Goal: Task Accomplishment & Management: Manage account settings

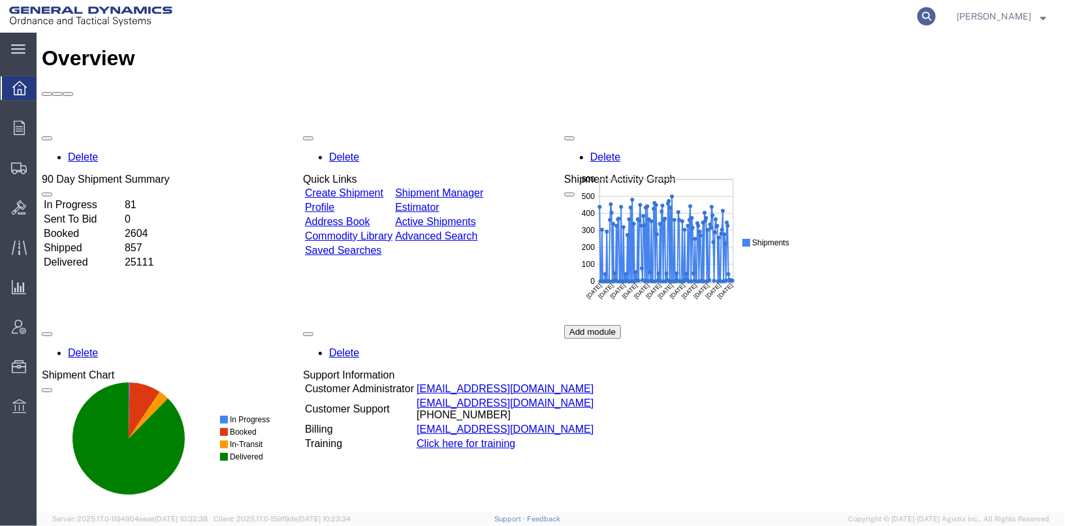
click at [936, 14] on icon at bounding box center [926, 16] width 18 height 18
type input "56540931"
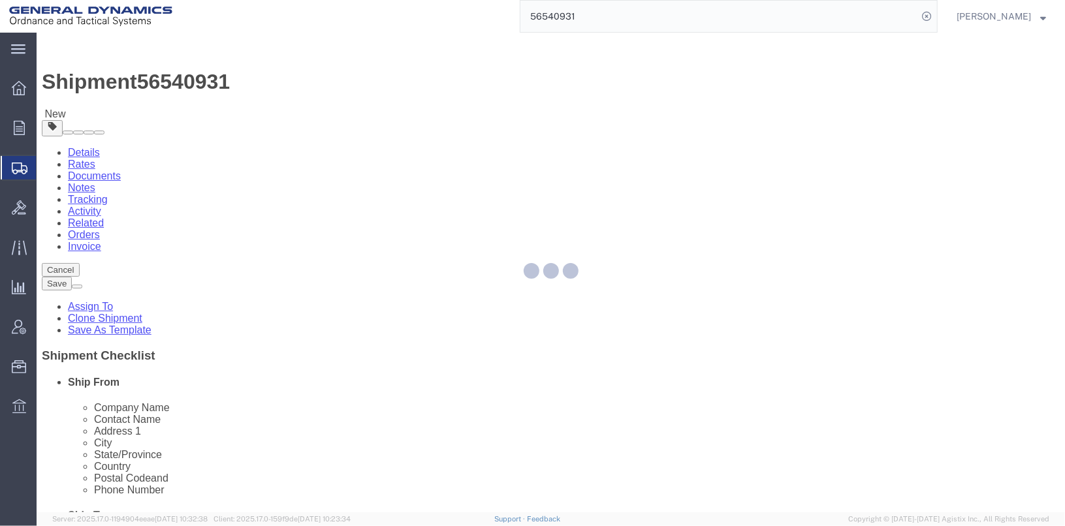
select select
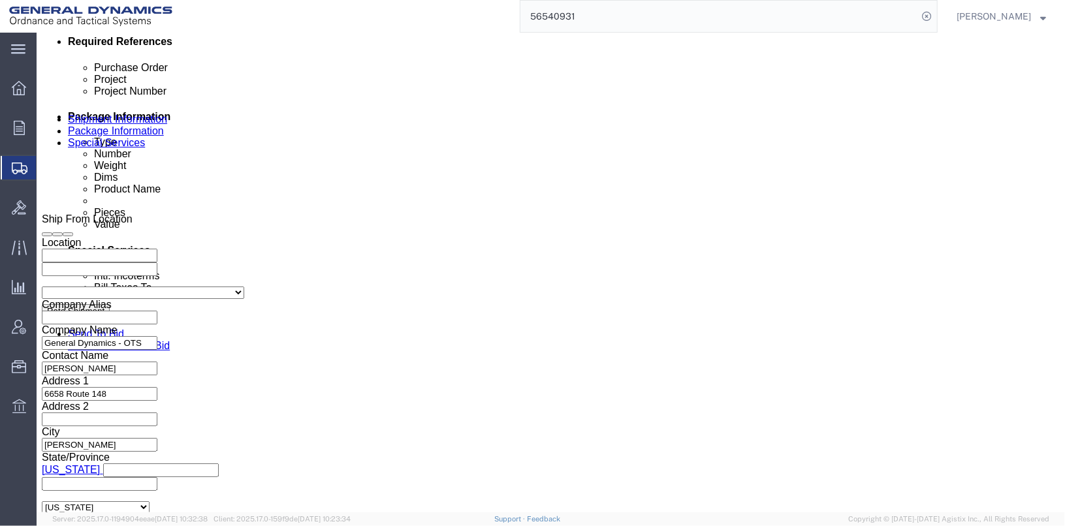
scroll to position [674, 0]
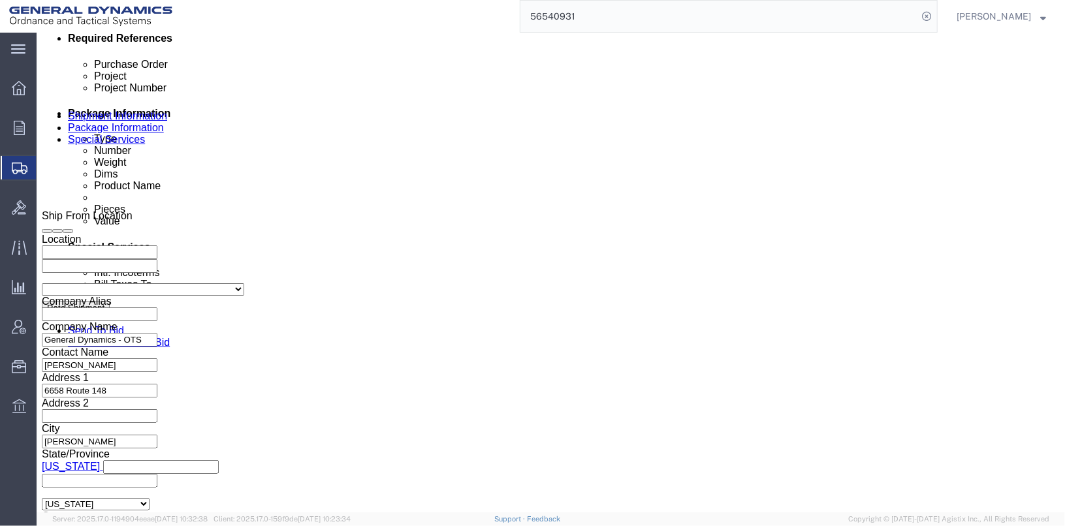
click link "Package Information"
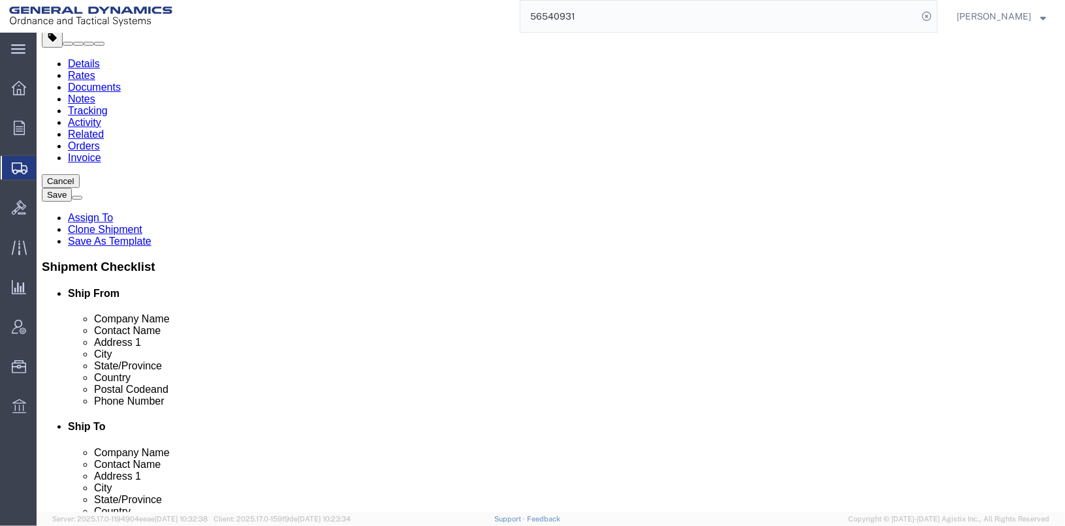
scroll to position [65, 0]
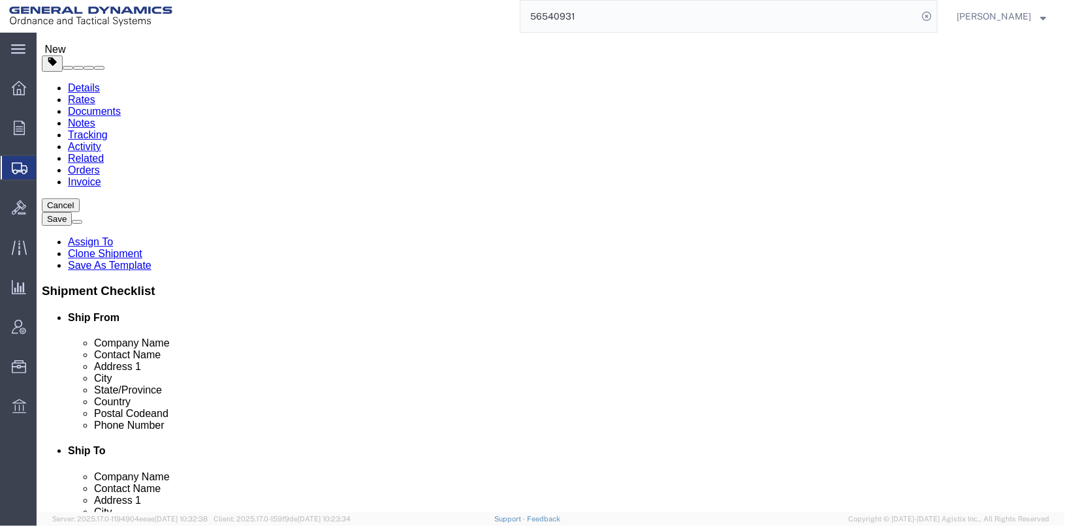
click dd "1585.00 Pound"
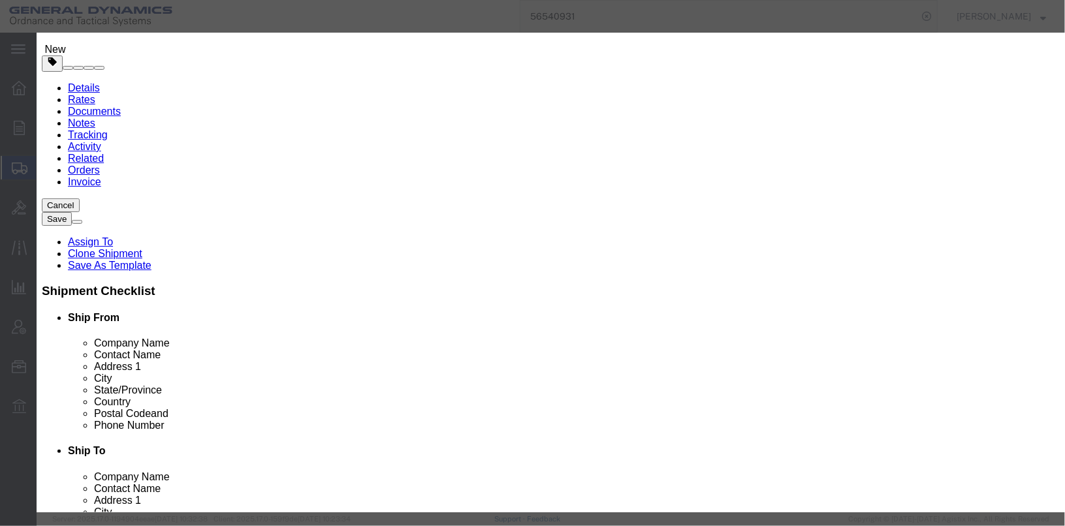
drag, startPoint x: 323, startPoint y: 128, endPoint x: 267, endPoint y: 136, distance: 56.7
click div "Product Name BLACK POWDER CLASS 3 Pieces 1585.00 Select Bag Barrels 100Board Fe…"
type input "1610"
type input "1015.77"
click textarea "BLACK POWDER CLASS 3 LOT# GOE13J031-006 31 BOXES @50LBS. 1 BOX @25LBS. 1 BOX @1…"
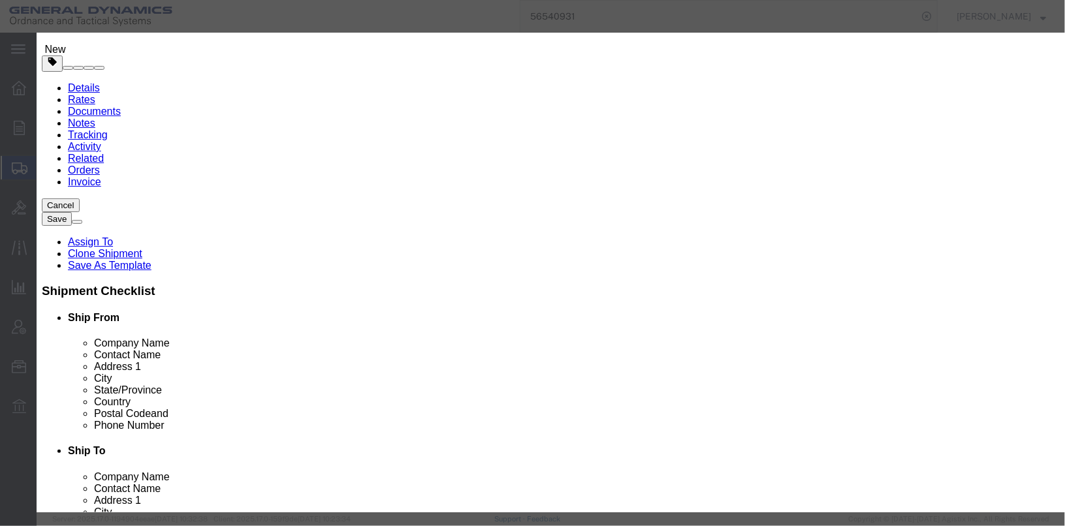
scroll to position [18, 0]
click textarea "BLACK POWDER CLASS 3 LOT# GOE13J031-006 31 BOXES @50LBS. 1 BOX @25LBS. 1 BOX @1…"
type textarea "BLACK POWDER CLASS 3 LOT# GOE13J031-006 31 BOXES @50LBS. 2 BOX @25LBS. 1 BOX @1…"
click div "Commodity library"
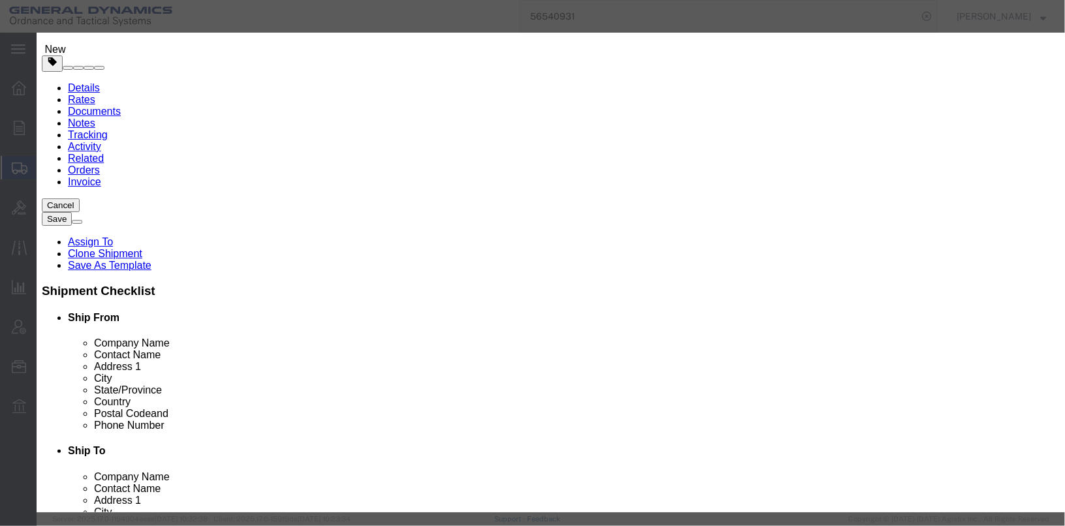
click input "33"
type input "34"
click button "Save & Close"
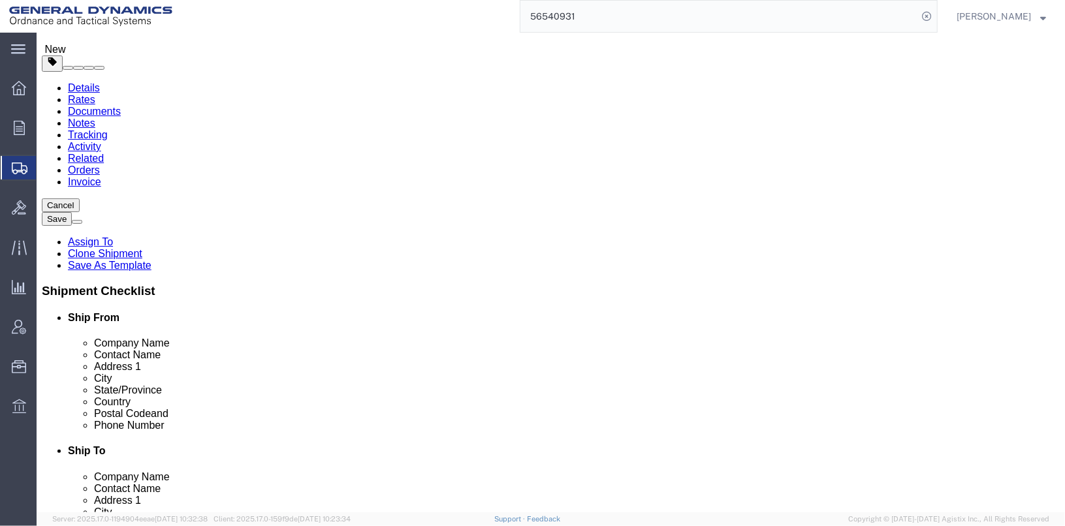
click dd "1015.77 USD"
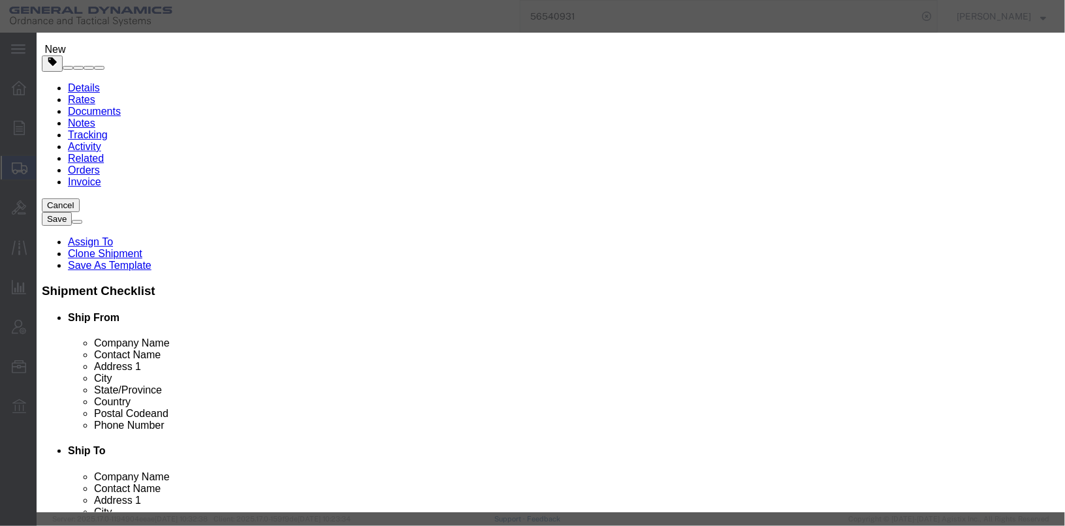
scroll to position [383, 0]
drag, startPoint x: 348, startPoint y: 278, endPoint x: 315, endPoint y: 281, distance: 33.5
click div "1585"
type input "1610"
click button "Save & Close"
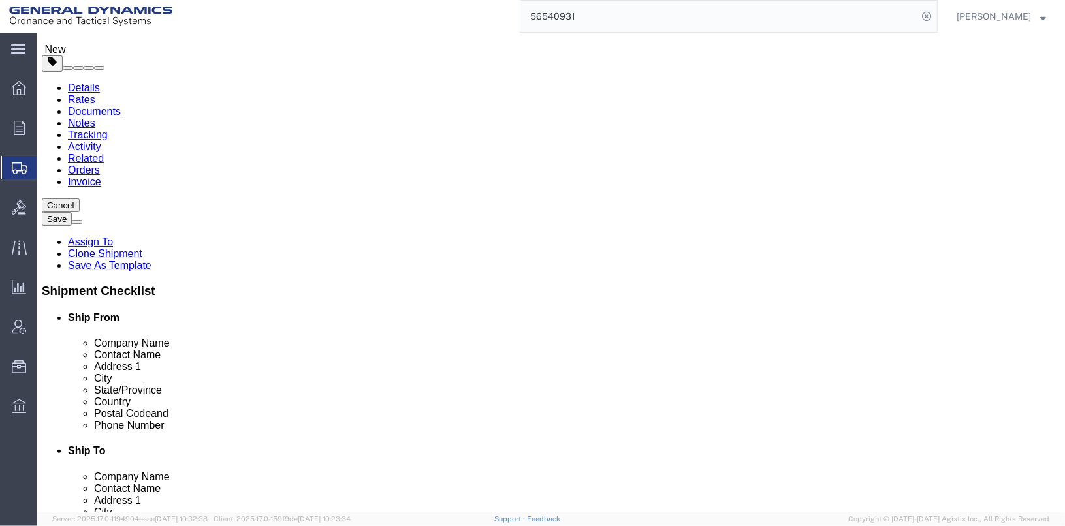
click span "button"
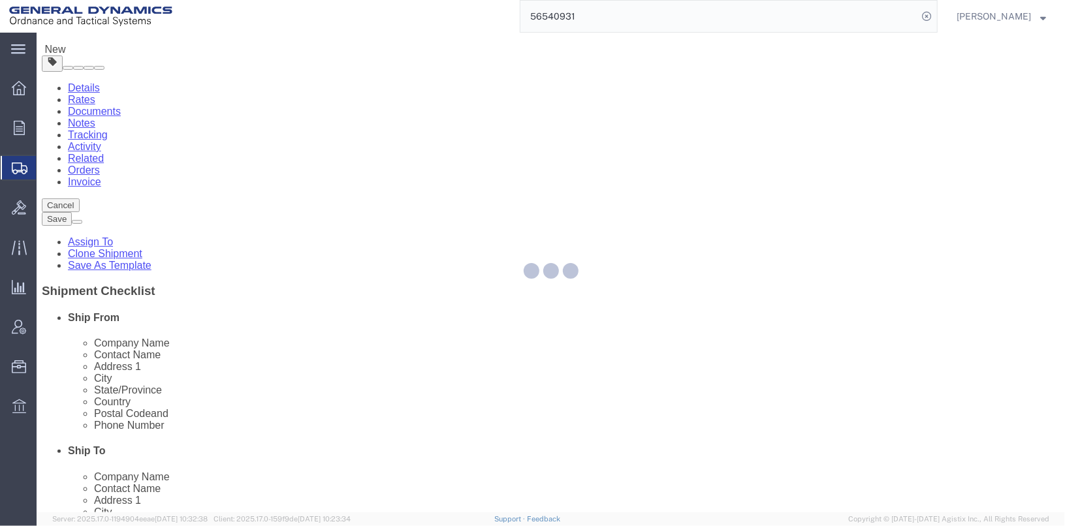
select select "SKID"
select select "DRFB"
select select "SKID"
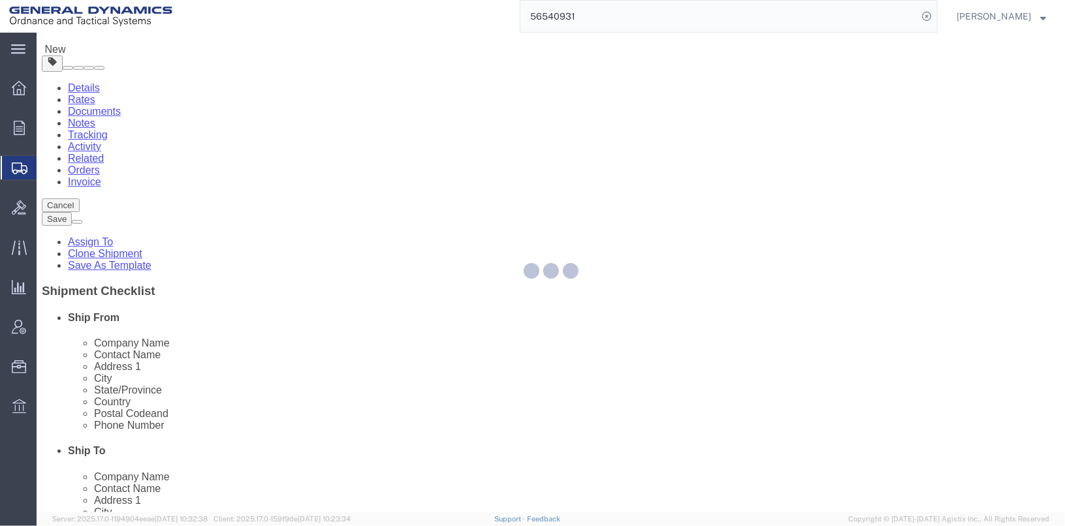
select select "SKID"
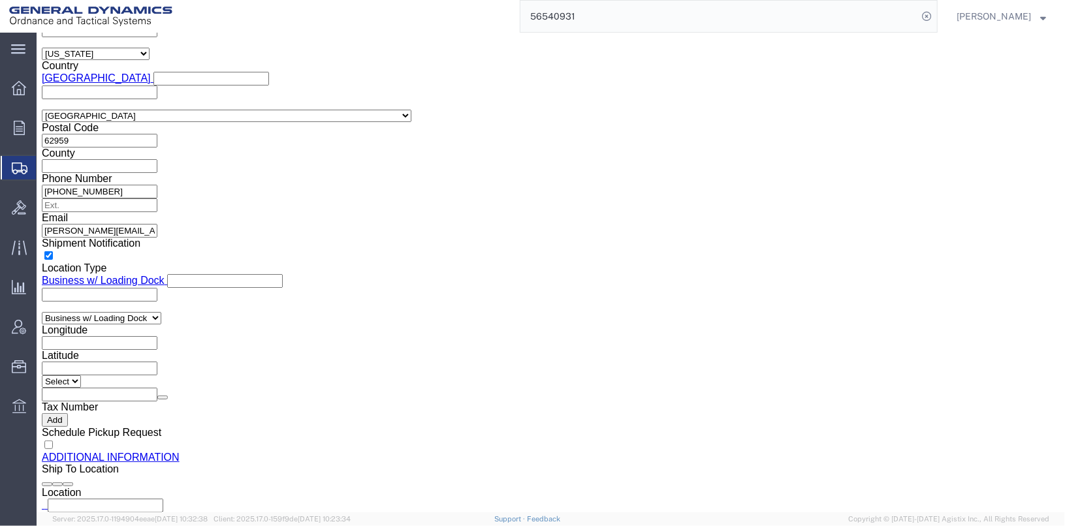
scroll to position [1036, 0]
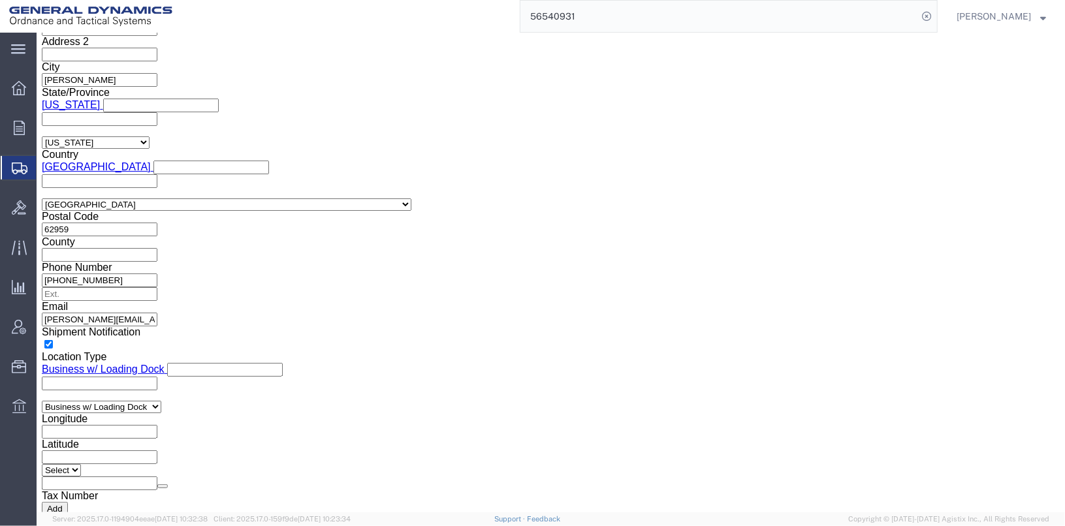
click select "Select Bale(s) Basket(s) Bolt(s) Bottle(s) Buckets Bulk Bundle(s) Can(s) Cardbo…"
select select "DRFB"
click select "Select Bale(s) Basket(s) Bolt(s) Bottle(s) Buckets Bulk Bundle(s) Can(s) Cardbo…"
click input "1"
type input "2"
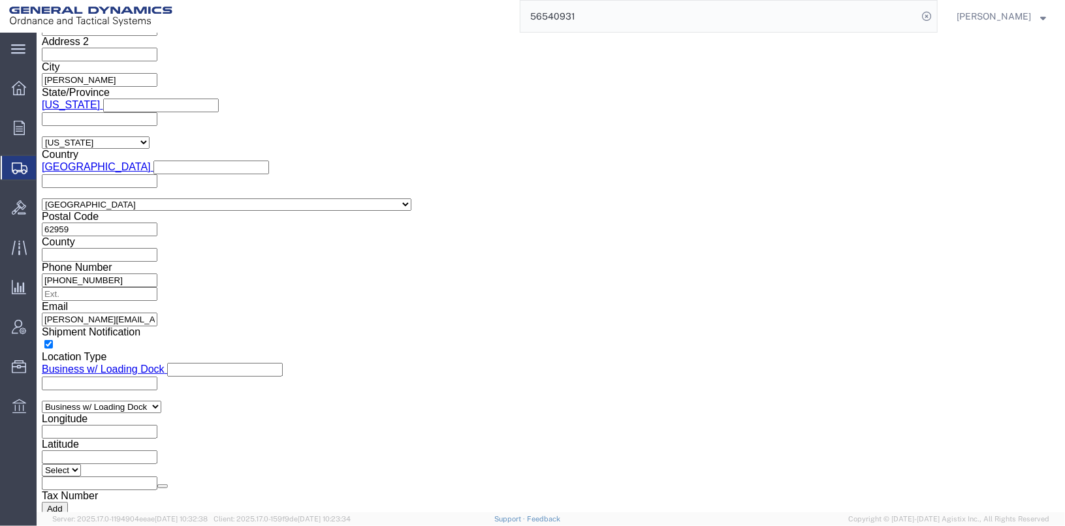
drag, startPoint x: 175, startPoint y: 282, endPoint x: 114, endPoint y: 290, distance: 61.9
click div "Dimensions Separate dimensions for each package, Length x Width x Height Length…"
type input "18"
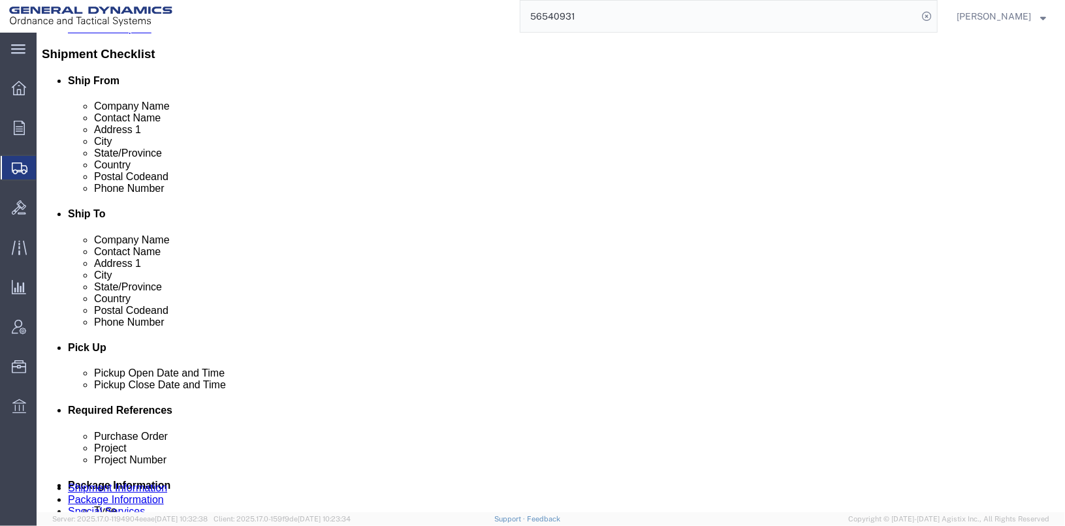
scroll to position [383, 0]
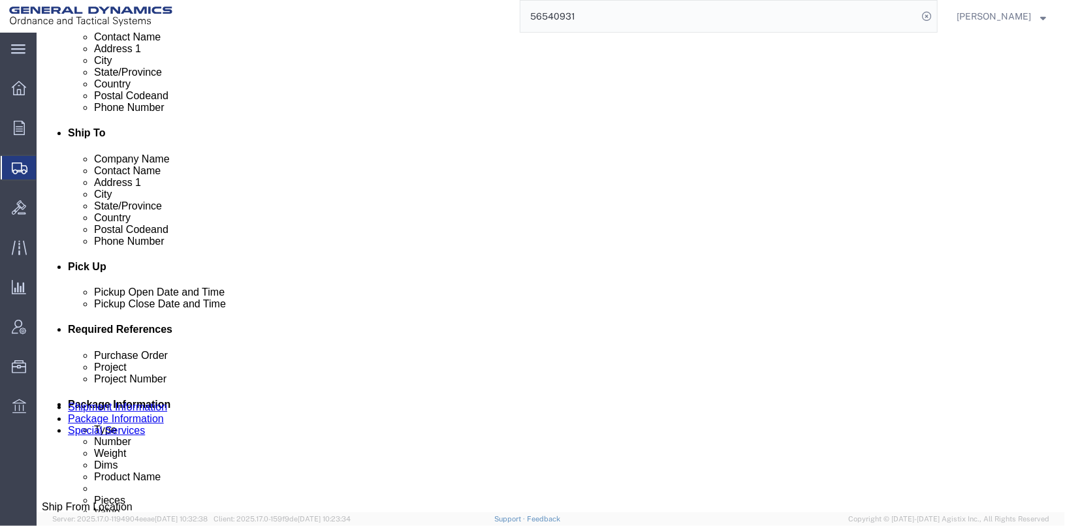
type input "30"
click input "1832.00"
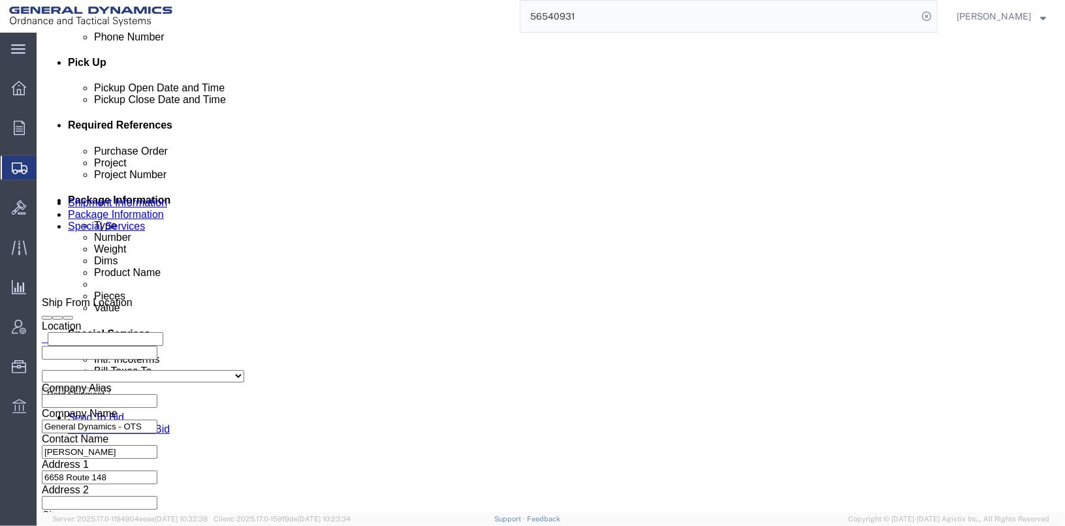
scroll to position [653, 0]
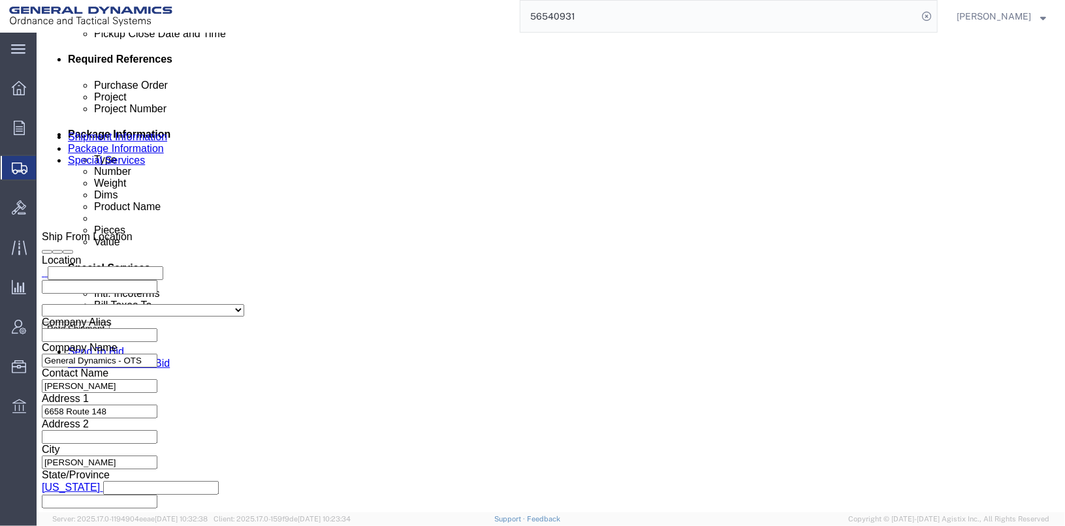
click input "1083.00"
type input "1053.00"
click div "1 x Skid(s) Package Type Select Bale(s) Basket(s) Bolt(s) Bottle(s) Buckets Bul…"
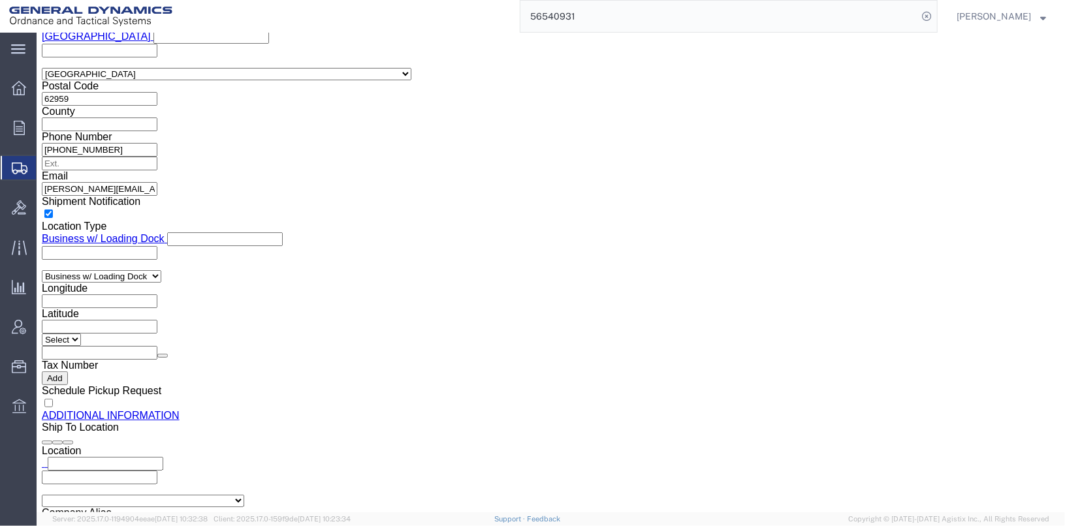
scroll to position [1101, 0]
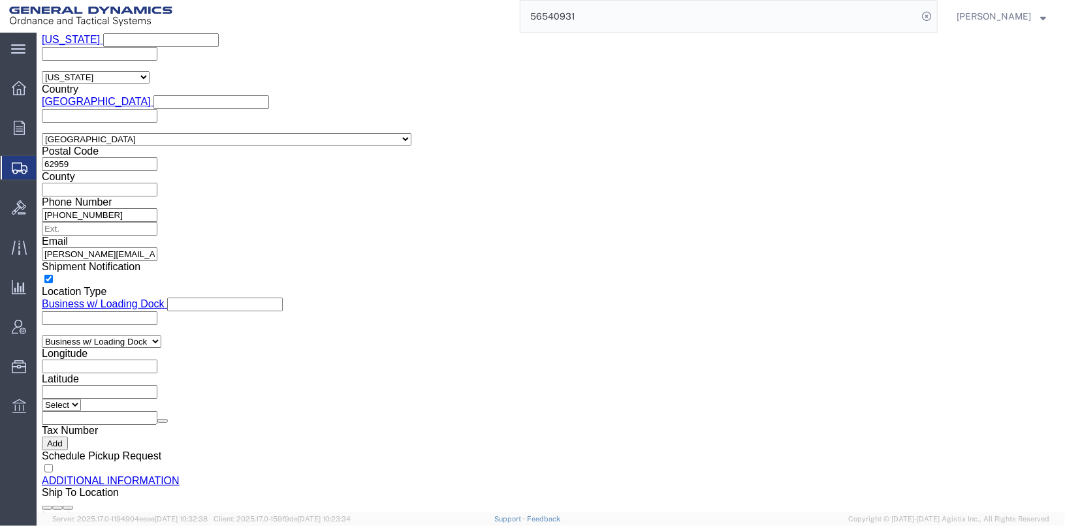
drag, startPoint x: 185, startPoint y: 246, endPoint x: 140, endPoint y: 244, distance: 45.1
click div "1767.00 Select kgs lbs"
type input "30"
click label "Dimensions"
click div "1 x Skid(s) Package Type Select Bale(s) Basket(s) Bolt(s) Bottle(s) Buckets Bul…"
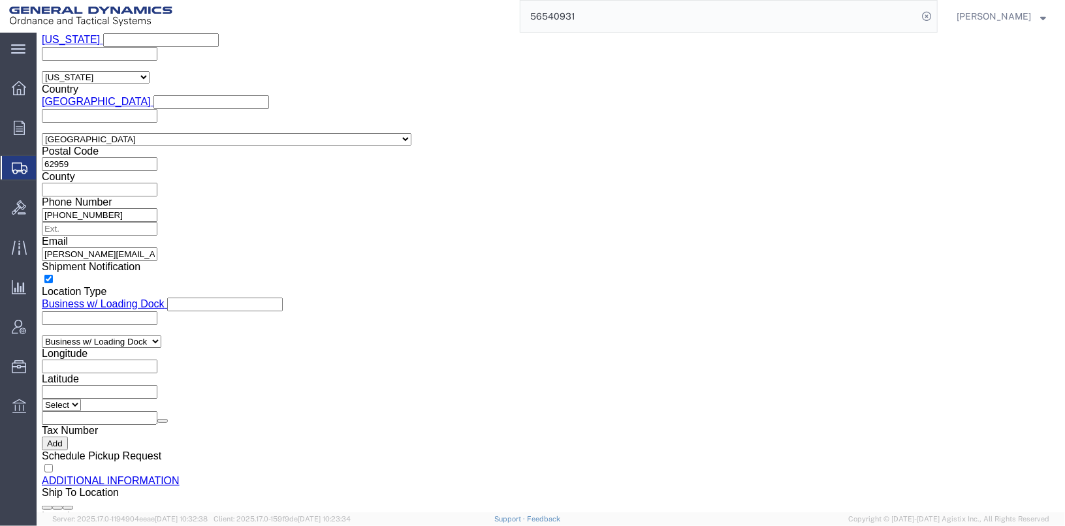
click dd "1610.00 Pound"
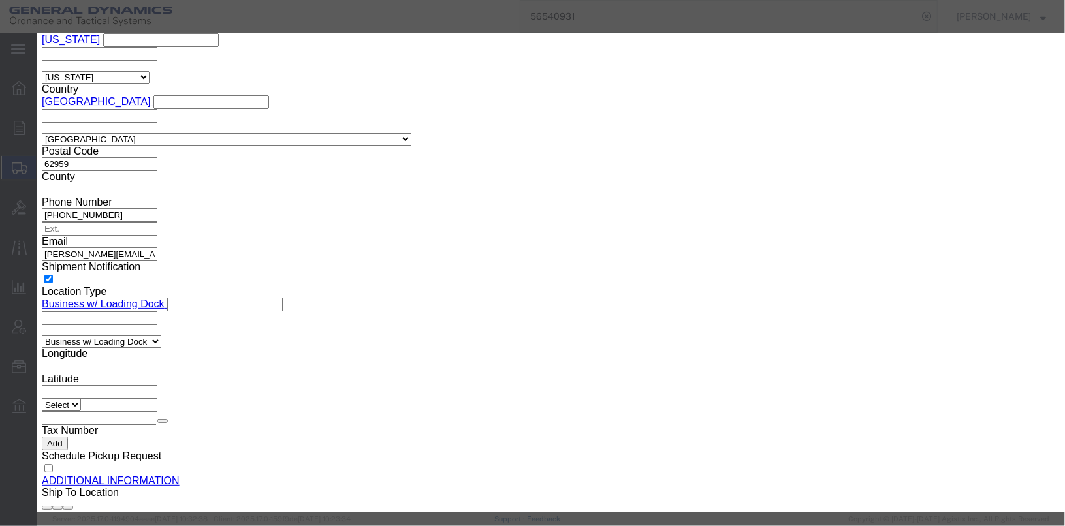
drag, startPoint x: 326, startPoint y: 124, endPoint x: 265, endPoint y: 127, distance: 61.4
click div "Pieces 1610.00 Select Bag Barrels 100Board Feet Bottle Box Blister Pack Carats …"
type input "24.5"
type input "15.46"
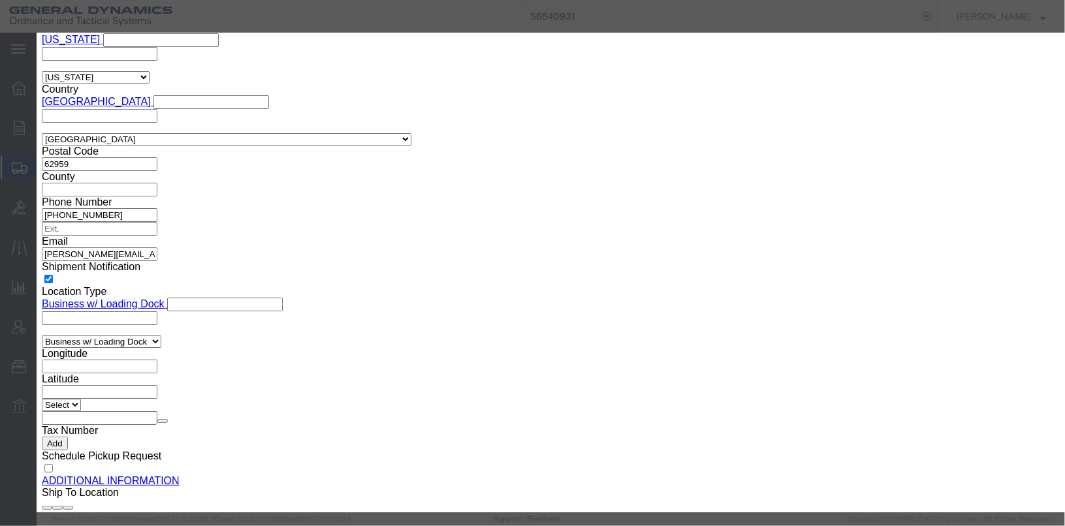
scroll to position [24, 0]
click textarea "BLACK POWDER CLASS 3 LOT# GOE13J031-006 31 BOXES @50LBS. 2 BOX @25LBS. 1 BOX @1…"
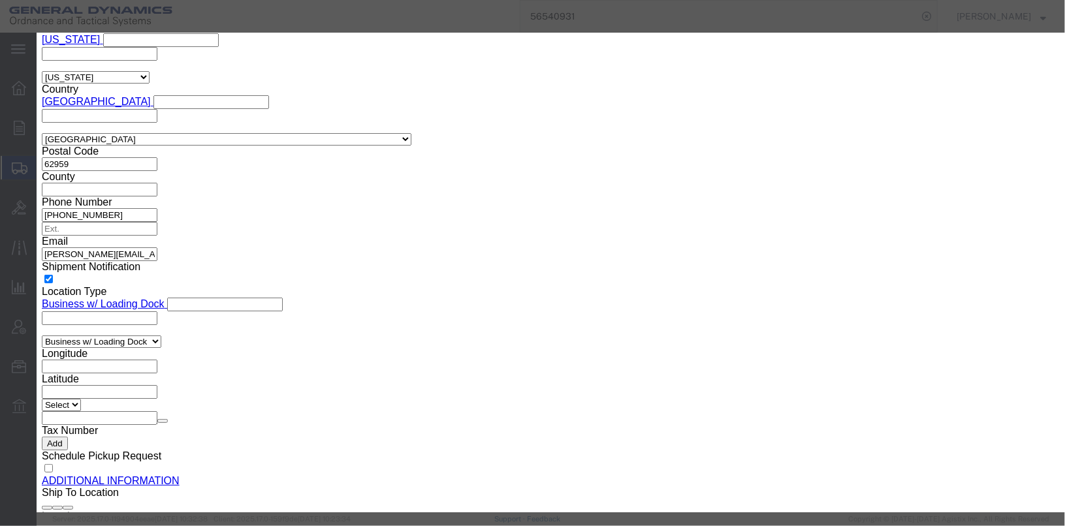
click textarea "BLACK POWDER CLASS 3 LOT# GOE13J031-006 31 BOXES @50LBS. 2 BOX @25LBS. 1 BOX @1…"
type textarea "BLACK POWDER CLASS 3 LOT# GOE13J031-006 1 BARREL @15.5 LBS. 1 BARREL @9LBS. NSN…"
click div "Commodity Category Select Military Equipment"
drag, startPoint x: 343, startPoint y: 208, endPoint x: 302, endPoint y: 206, distance: 41.9
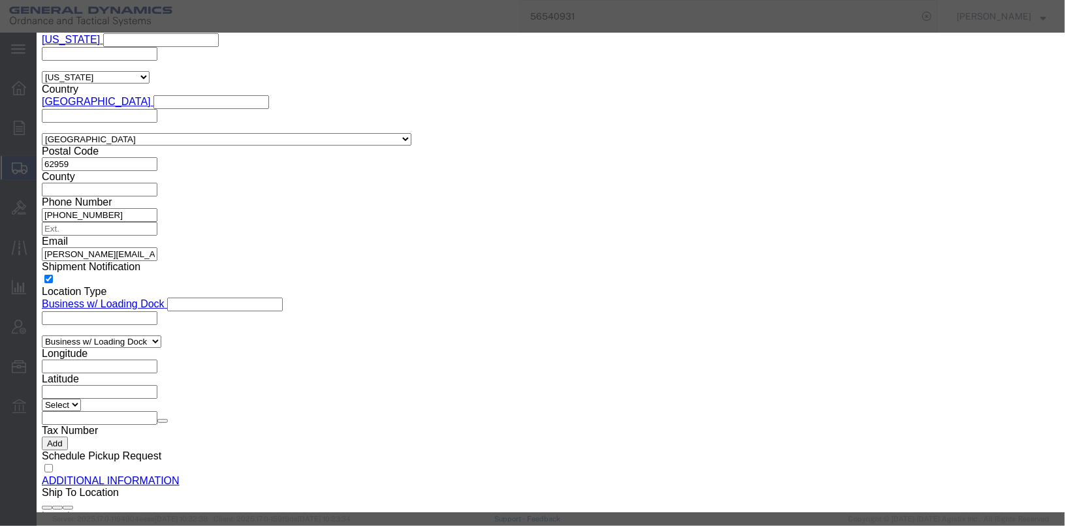
click div "No. packages 34 Packaging Group Packaging Group I II III"
type input "2"
click div "Proper Shipping Name BLACK POWDER UN # 0027 Class Select 1 Explosive 1.1 Explos…"
click select "Select 1 - Drums 2 - Reserved 3 - Jerricans 4 - Boxes 5 - Bags 6 - Composite Pa…"
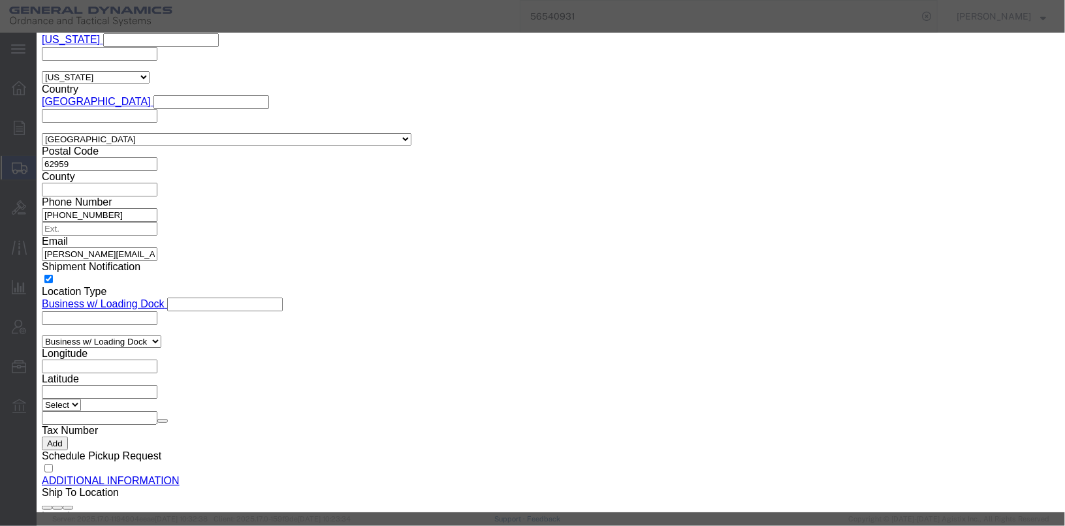
click div "Proper Shipping Name BLACK POWDER UN # 0027 Class Select 1 Explosive 1.1 Explos…"
click select "Select 1 - Drums 2 - Reserved 3 - Jerricans 4 - Boxes 5 - Bags 6 - Composite Pa…"
select select "DRUMS"
click select "Select 1 - Drums 2 - Reserved 3 - Jerricans 4 - Boxes 5 - Bags 6 - Composite Pa…"
drag, startPoint x: 372, startPoint y: 281, endPoint x: 273, endPoint y: 276, distance: 99.4
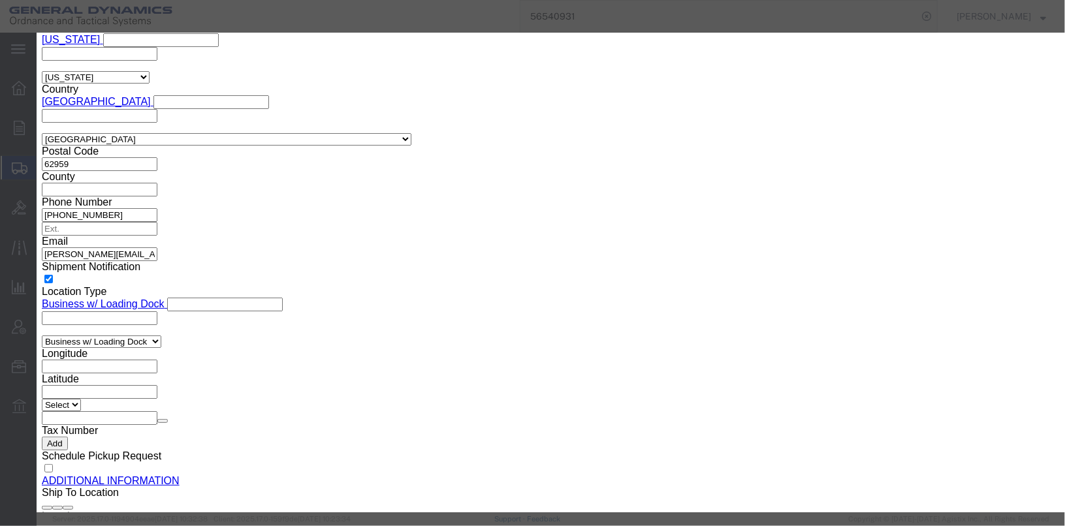
click div "NEW/NEQ Net Explosive Weight / Net Explosive Quantity 1610 Select kgs lbs"
type input "24.5"
click button "Save & Close"
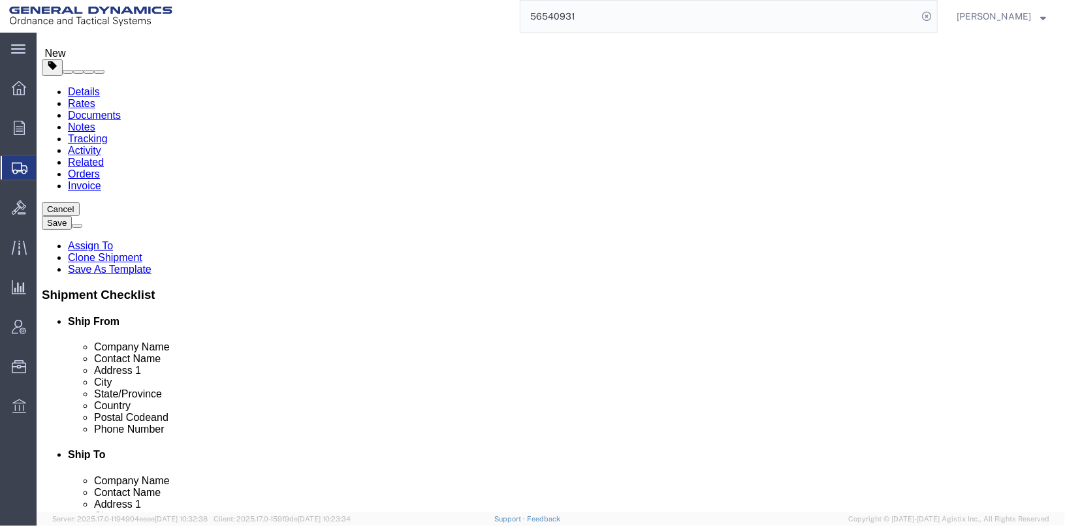
scroll to position [0, 0]
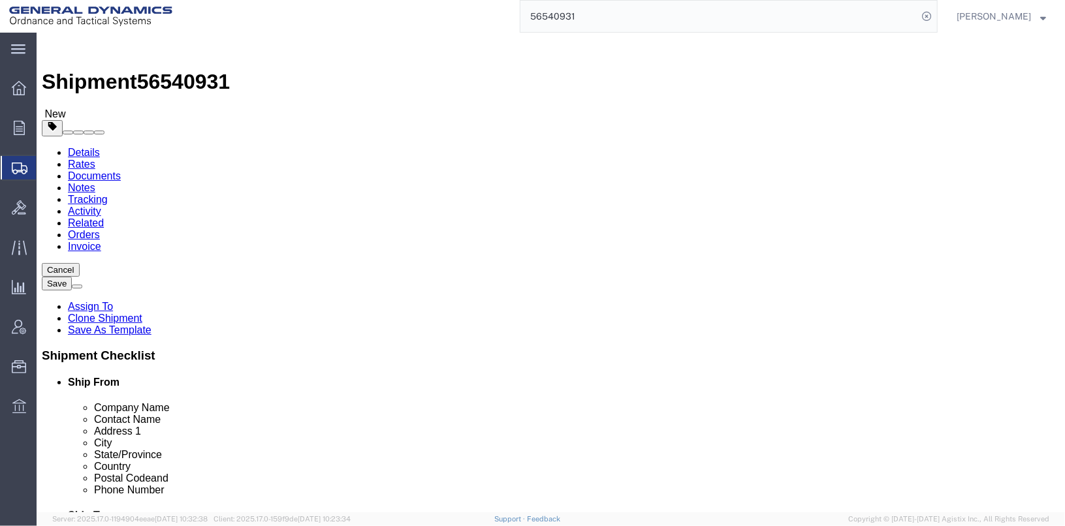
click button "Save"
